Goal: Information Seeking & Learning: Find specific fact

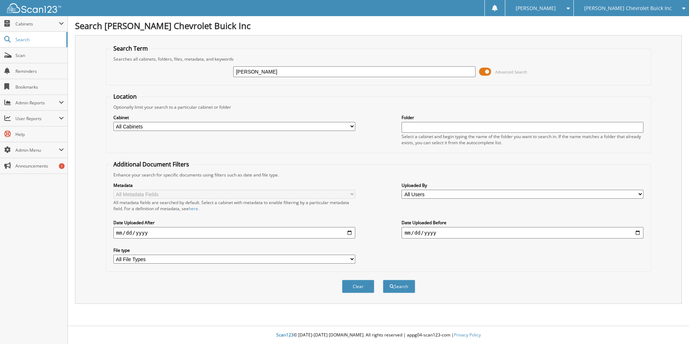
type input "[PERSON_NAME]"
click at [383, 280] on button "Search" at bounding box center [399, 286] width 32 height 13
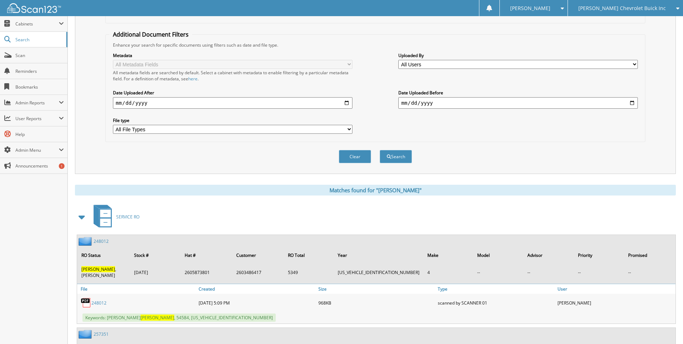
scroll to position [179, 0]
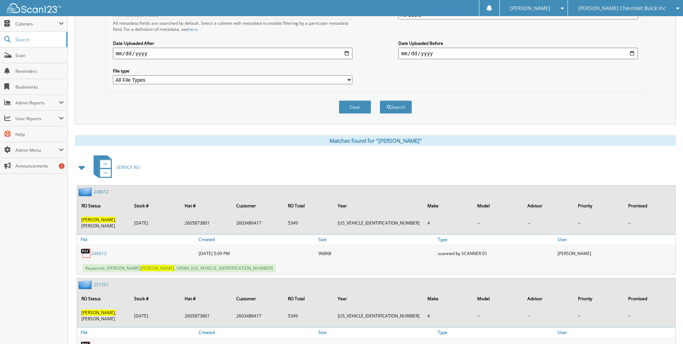
click at [83, 170] on span at bounding box center [82, 167] width 10 height 13
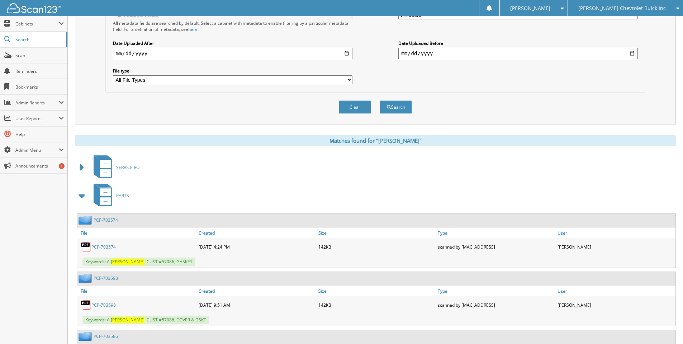
click at [82, 197] on span at bounding box center [82, 195] width 10 height 13
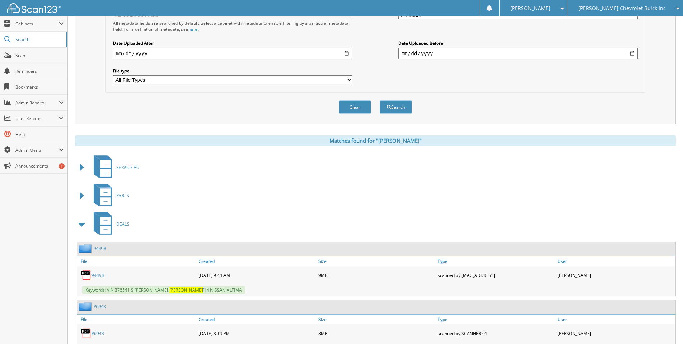
click at [83, 226] on span at bounding box center [82, 224] width 10 height 13
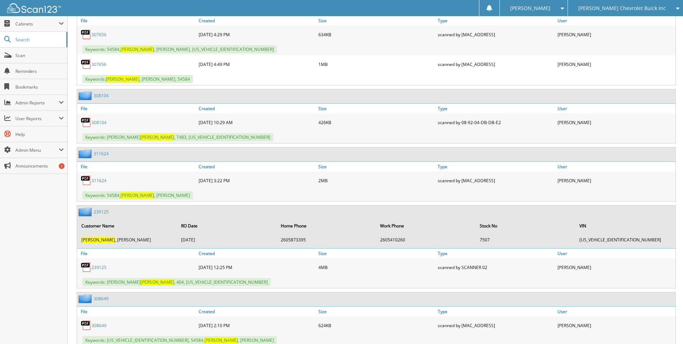
scroll to position [473, 0]
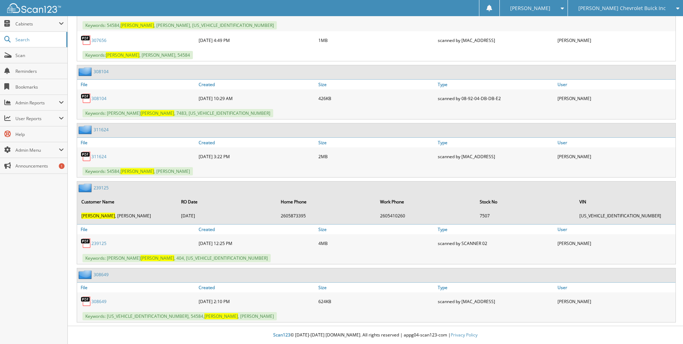
click at [99, 243] on link "239125" at bounding box center [98, 243] width 15 height 6
